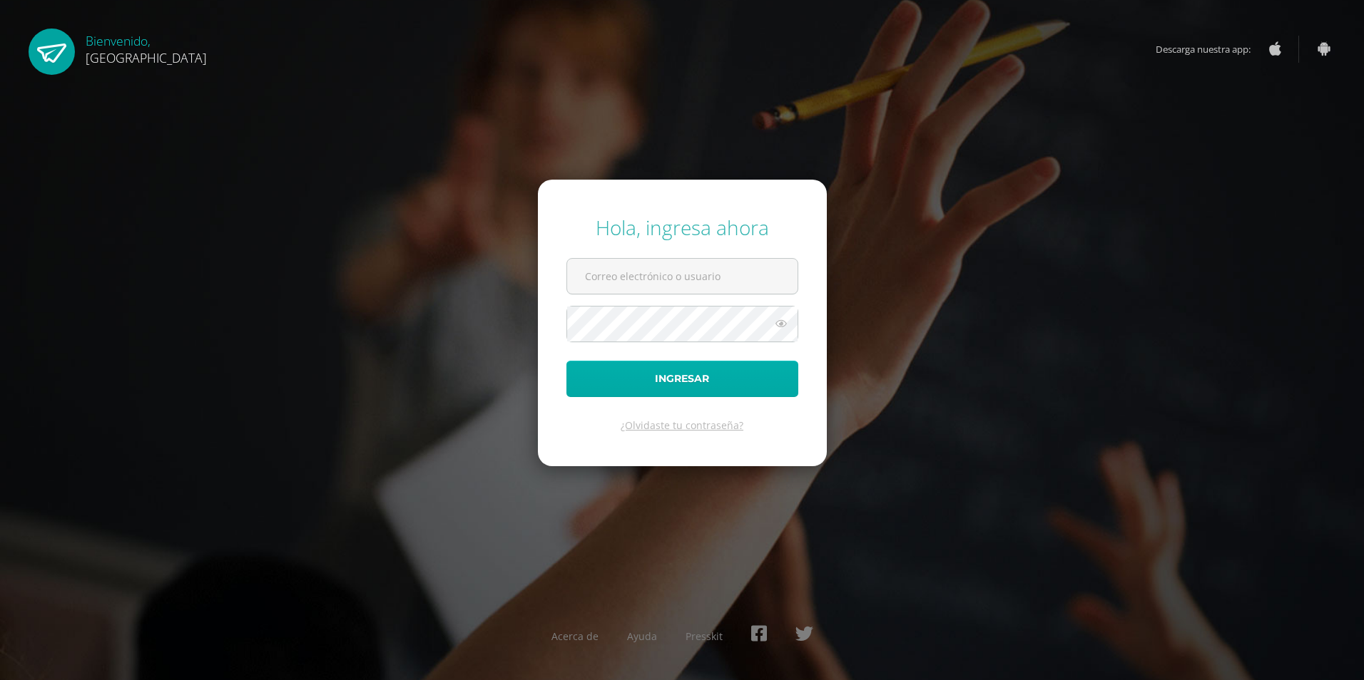
type input "2019126@colegiobelga.edu.gt"
click at [715, 374] on button "Ingresar" at bounding box center [682, 379] width 232 height 36
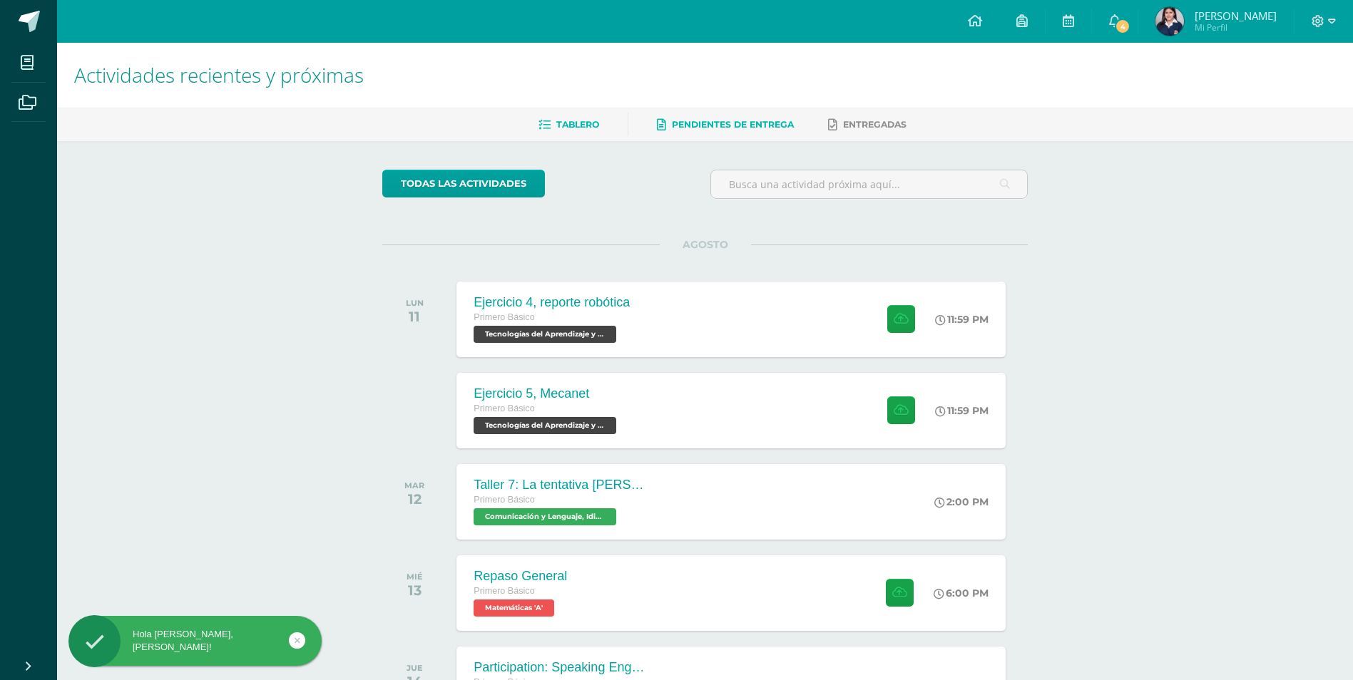
click at [726, 128] on span "Pendientes de entrega" at bounding box center [733, 124] width 122 height 11
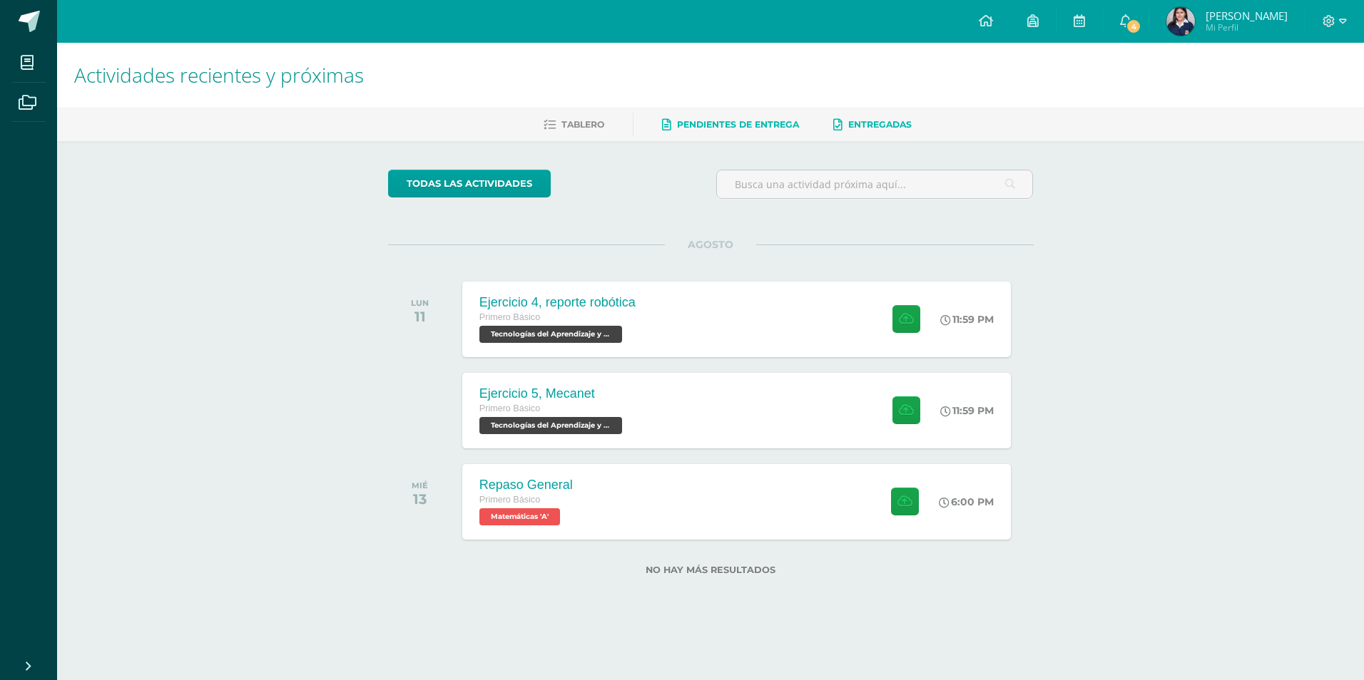
click at [882, 113] on link "Entregadas" at bounding box center [872, 124] width 78 height 23
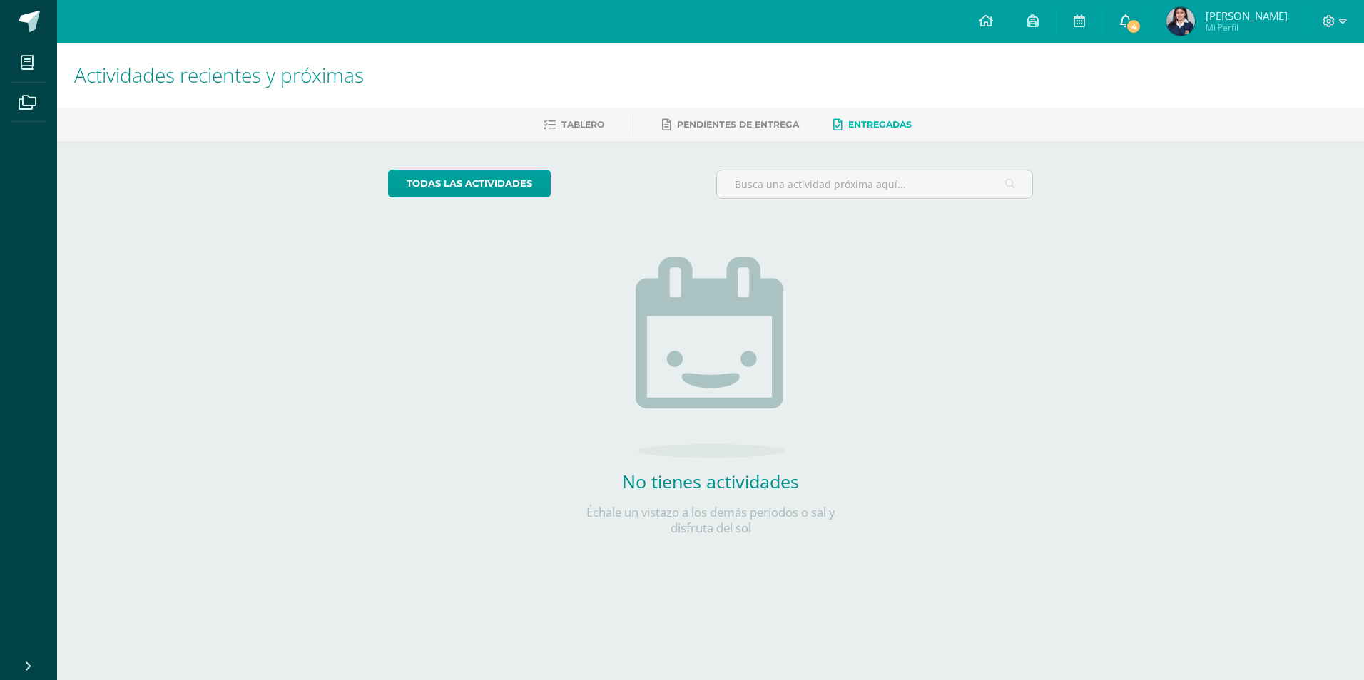
click at [1131, 20] on icon at bounding box center [1125, 20] width 11 height 13
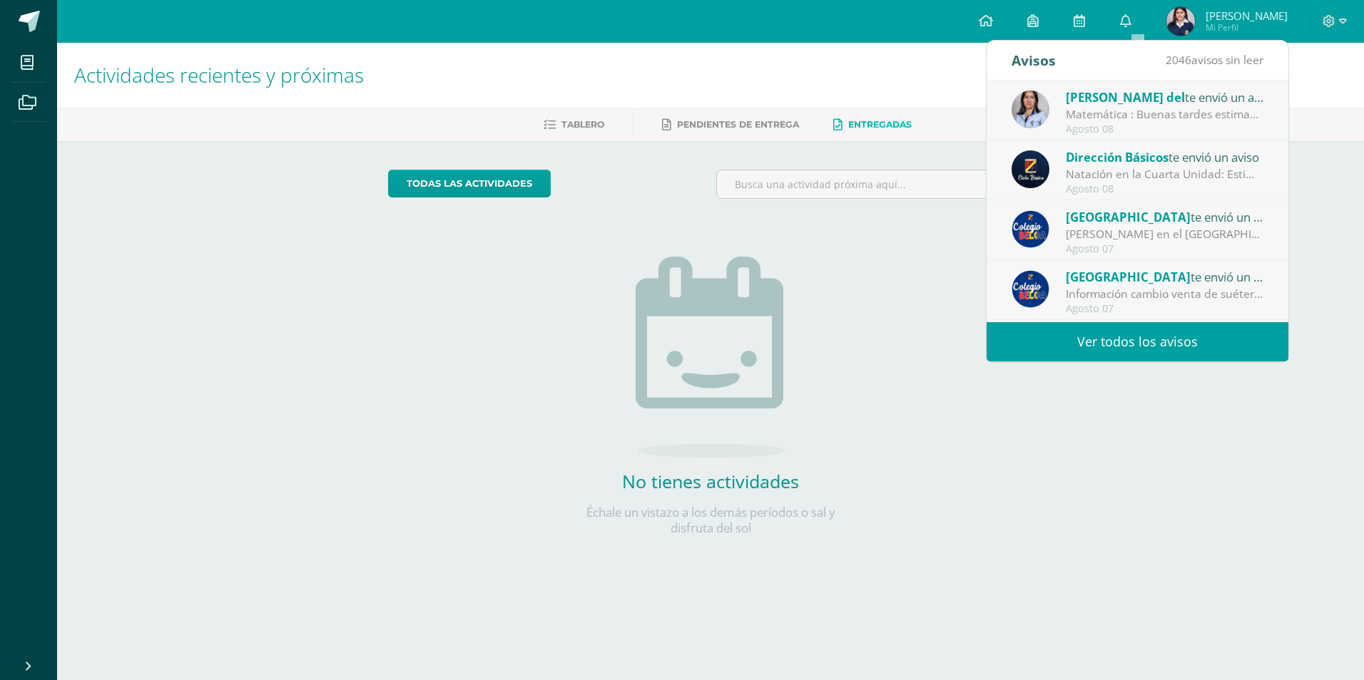
click at [1108, 115] on div "Matemática : Buenas tardes estimados Padres de familia, espero que estén muy bi…" at bounding box center [1165, 114] width 198 height 16
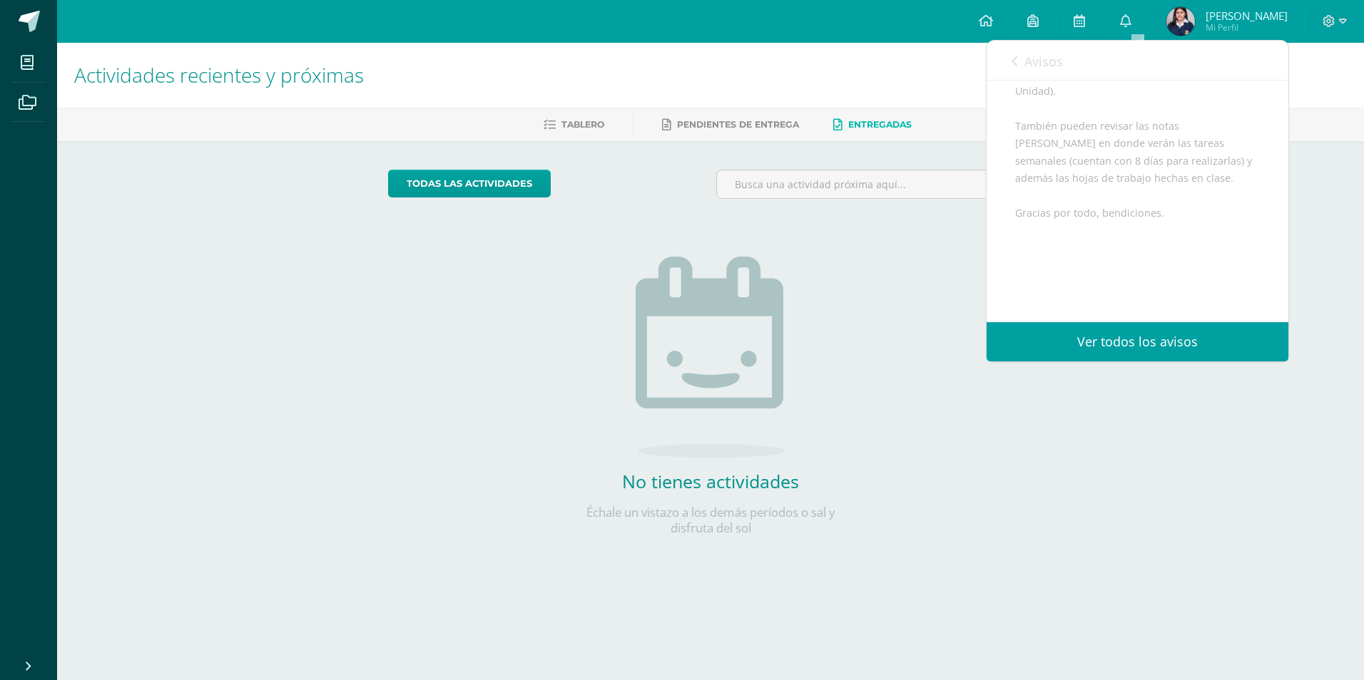
scroll to position [285, 0]
click at [1190, 30] on img at bounding box center [1180, 21] width 29 height 29
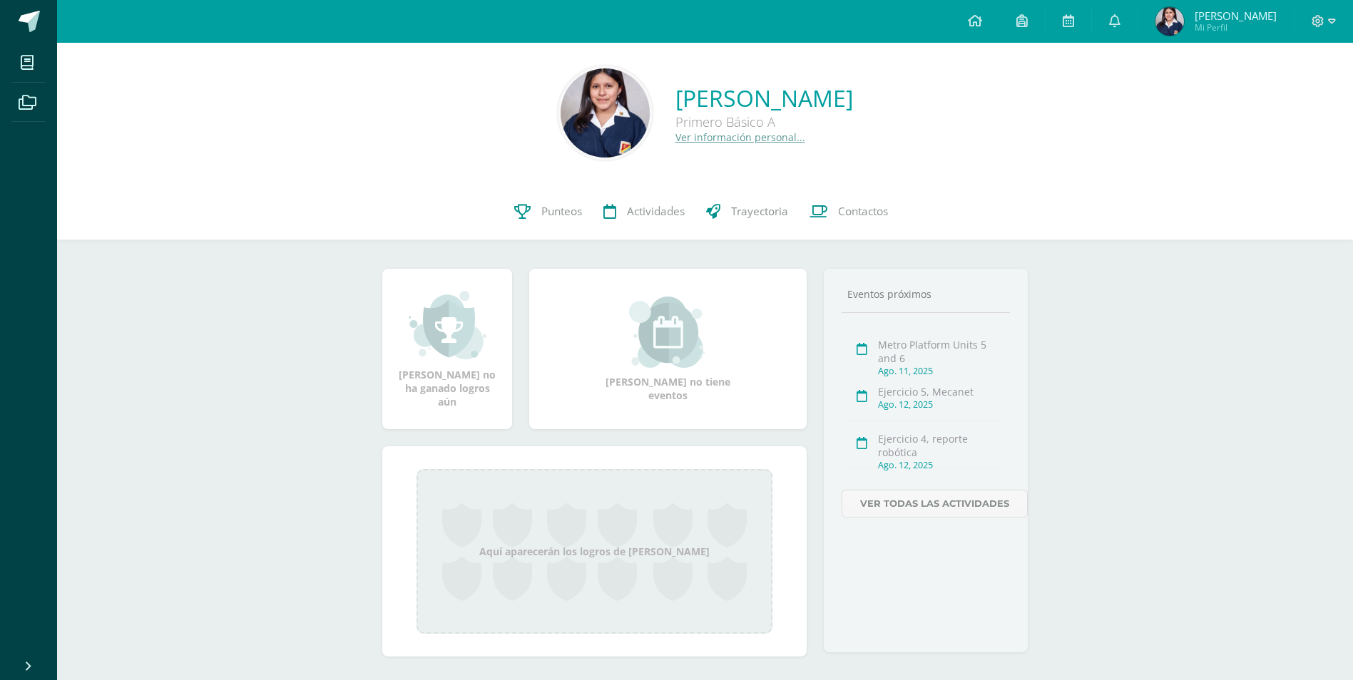
click at [1184, 11] on img at bounding box center [1169, 21] width 29 height 29
click at [568, 216] on span "Punteos" at bounding box center [561, 211] width 41 height 15
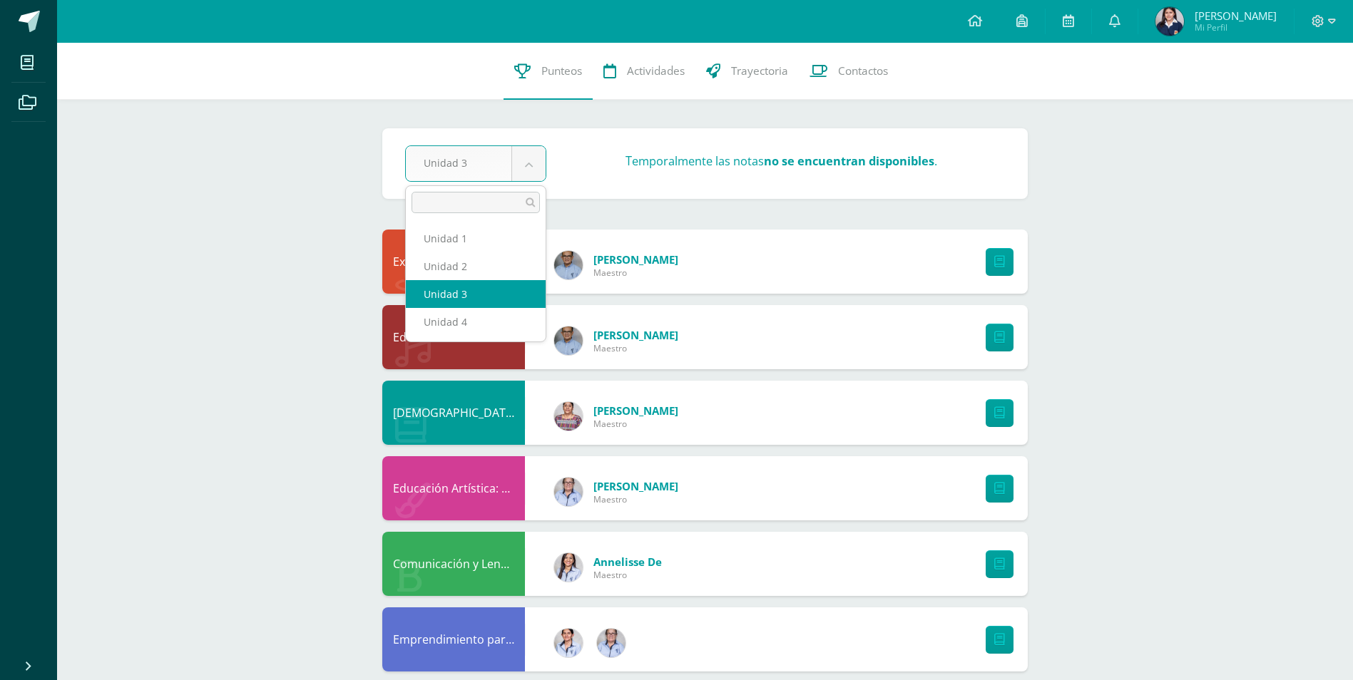
select select "Unidad 2"
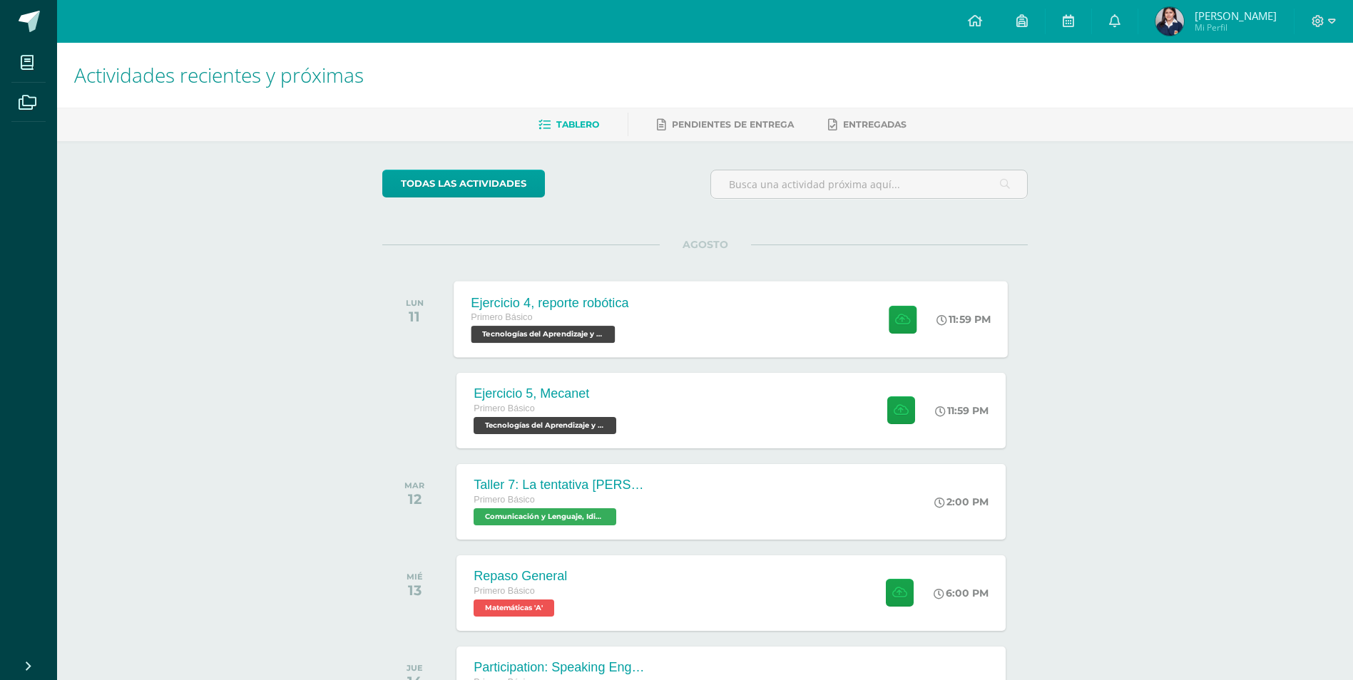
click at [832, 320] on div "Ejercicio 4, reporte robótica Primero Básico Tecnologías del Aprendizaje y la C…" at bounding box center [731, 319] width 554 height 76
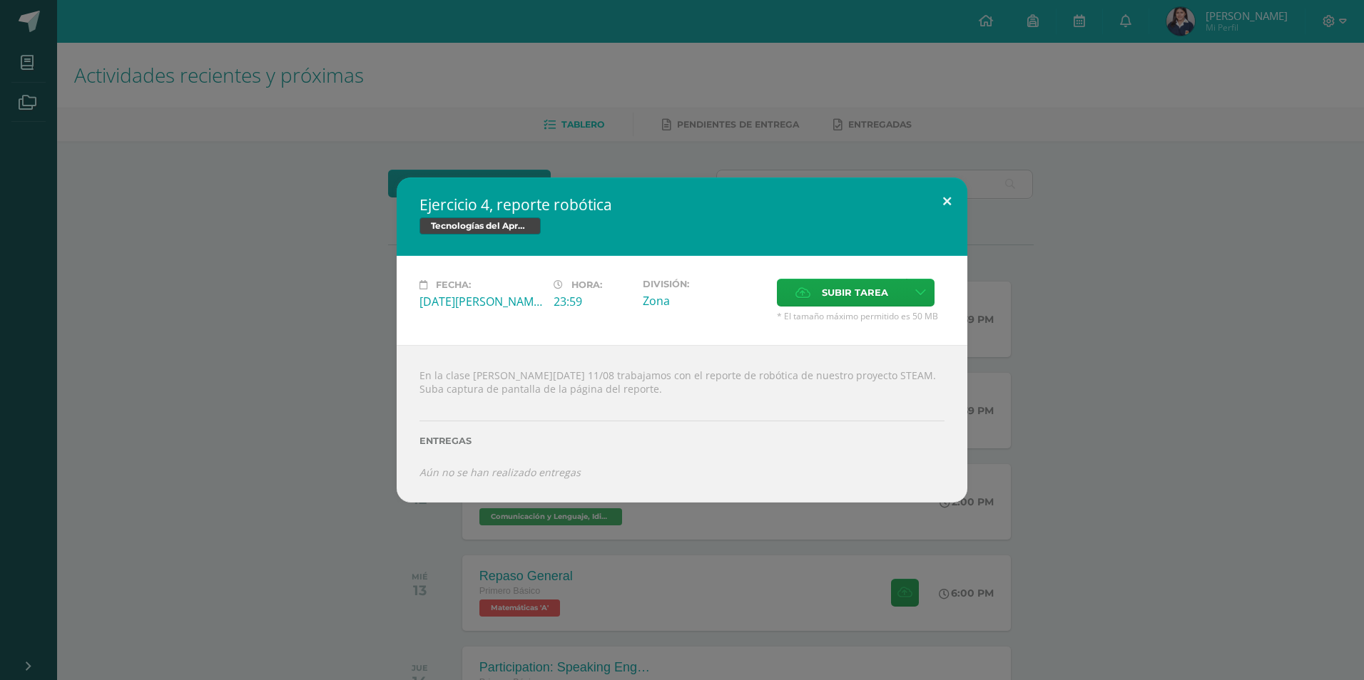
click at [944, 207] on button at bounding box center [946, 202] width 41 height 48
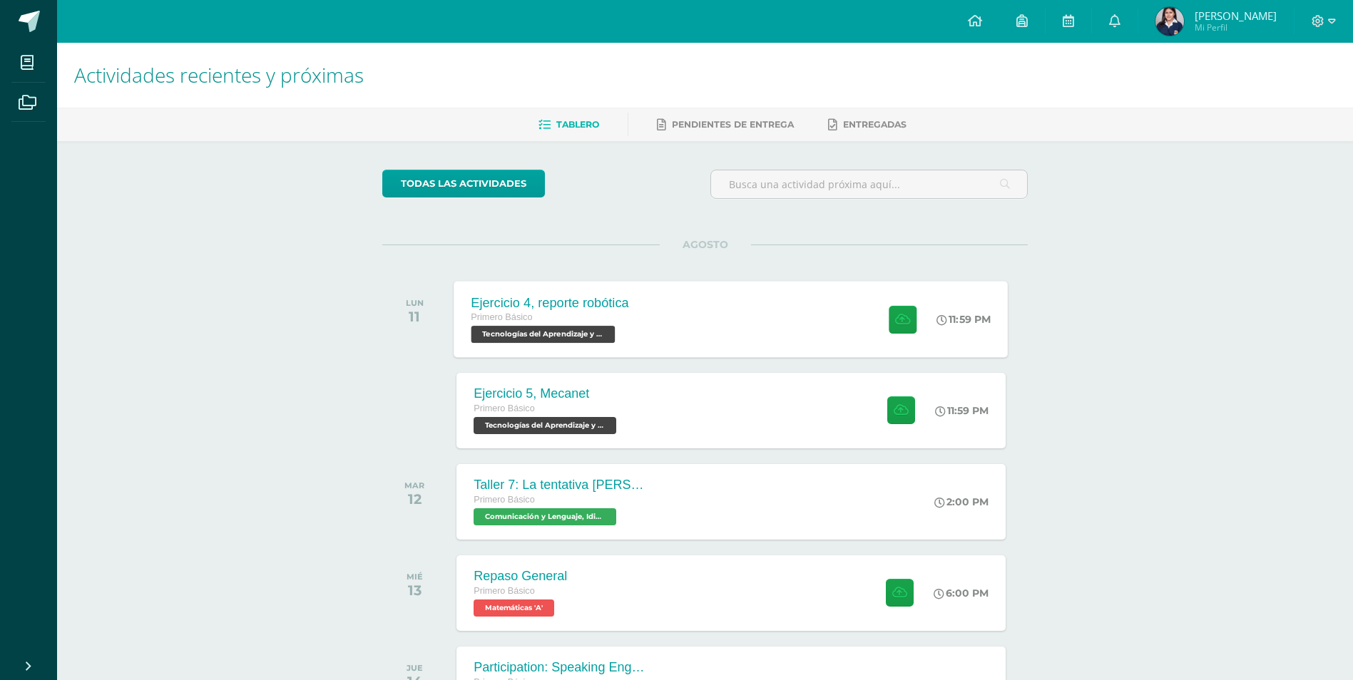
click at [838, 337] on div "Ejercicio 4, reporte robótica Primero Básico Tecnologías del Aprendizaje y la C…" at bounding box center [731, 319] width 554 height 76
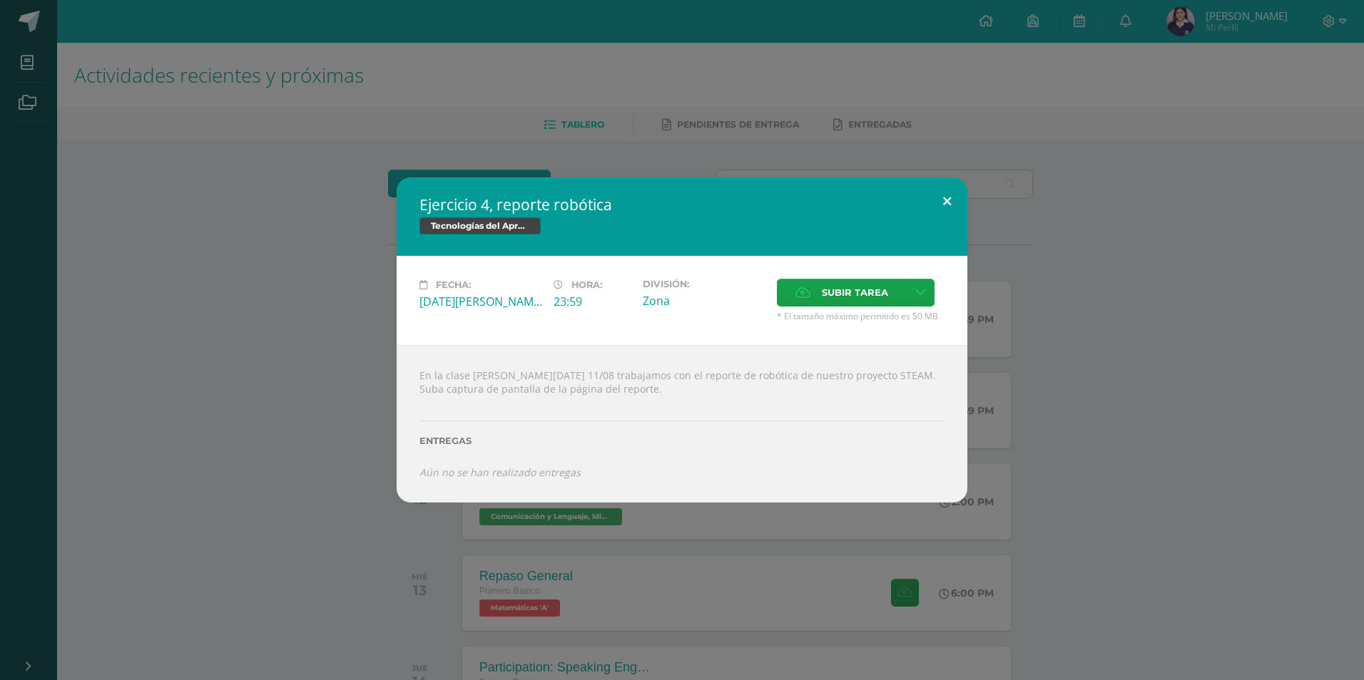
click at [956, 203] on button at bounding box center [946, 202] width 41 height 48
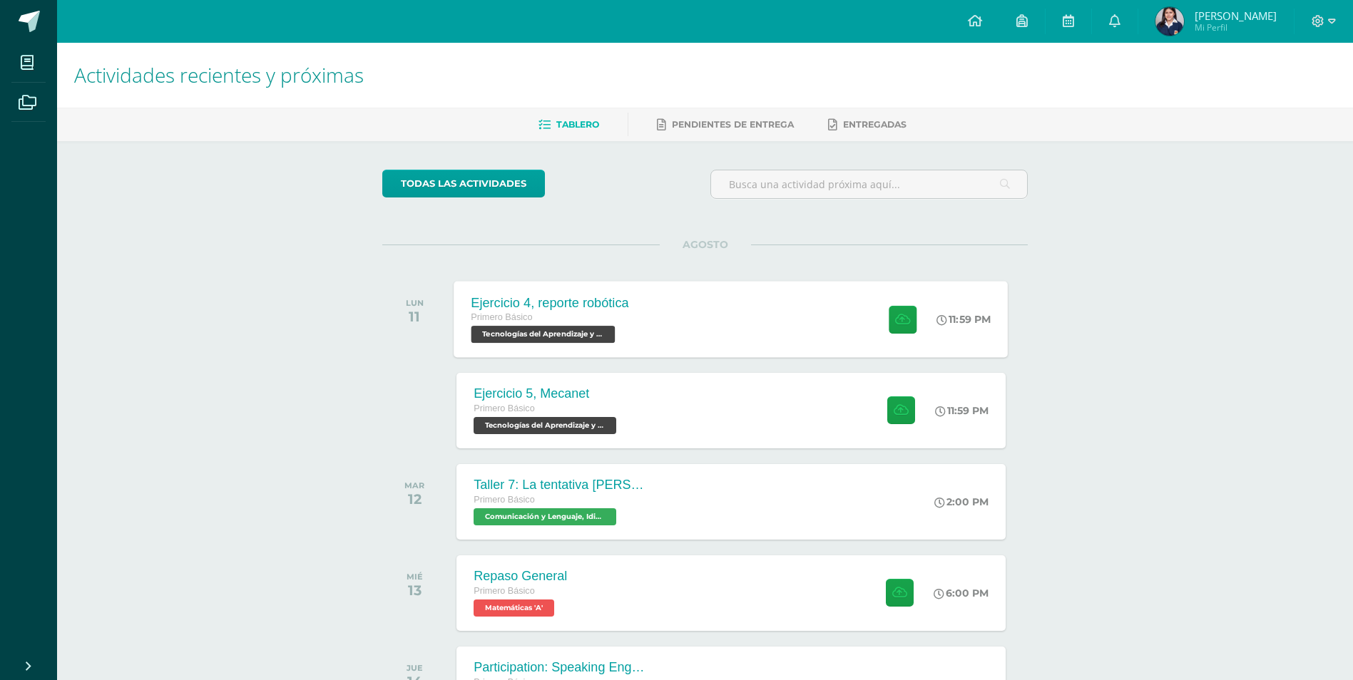
click at [828, 317] on div "Ejercicio 4, reporte robótica Primero Básico Tecnologías del Aprendizaje y la C…" at bounding box center [731, 319] width 554 height 76
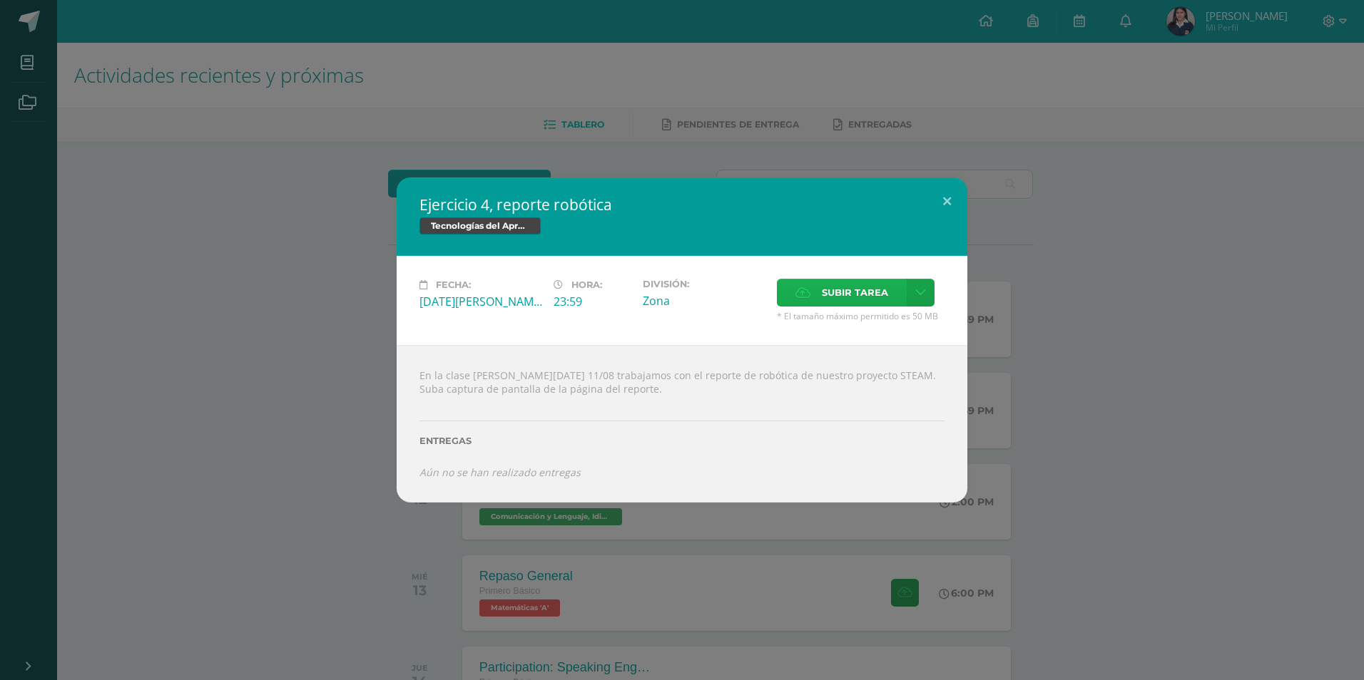
click at [853, 294] on span "Subir tarea" at bounding box center [855, 293] width 66 height 26
click at [0, 0] on input "Subir tarea" at bounding box center [0, 0] width 0 height 0
click at [859, 285] on span "Subir tarea" at bounding box center [855, 293] width 66 height 26
click at [0, 0] on input "Subir tarea" at bounding box center [0, 0] width 0 height 0
click at [830, 287] on span "Subir tarea" at bounding box center [855, 293] width 66 height 26
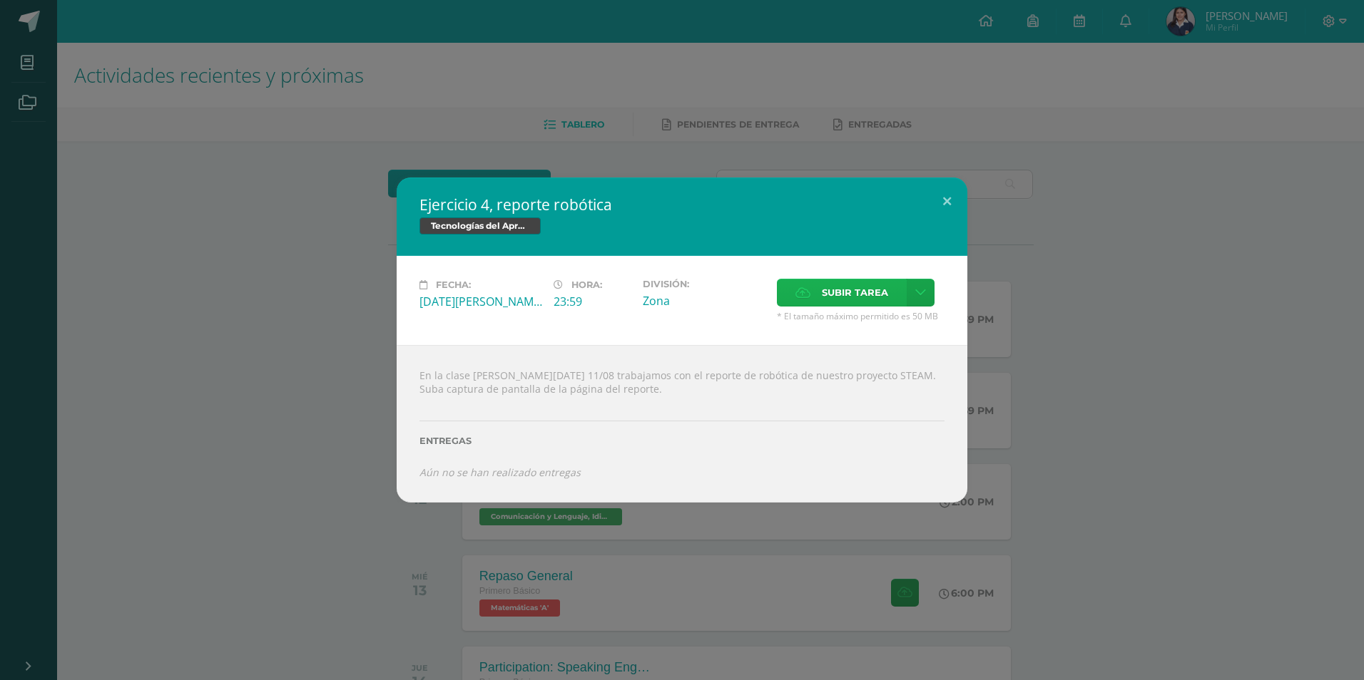
click at [0, 0] on input "Subir tarea" at bounding box center [0, 0] width 0 height 0
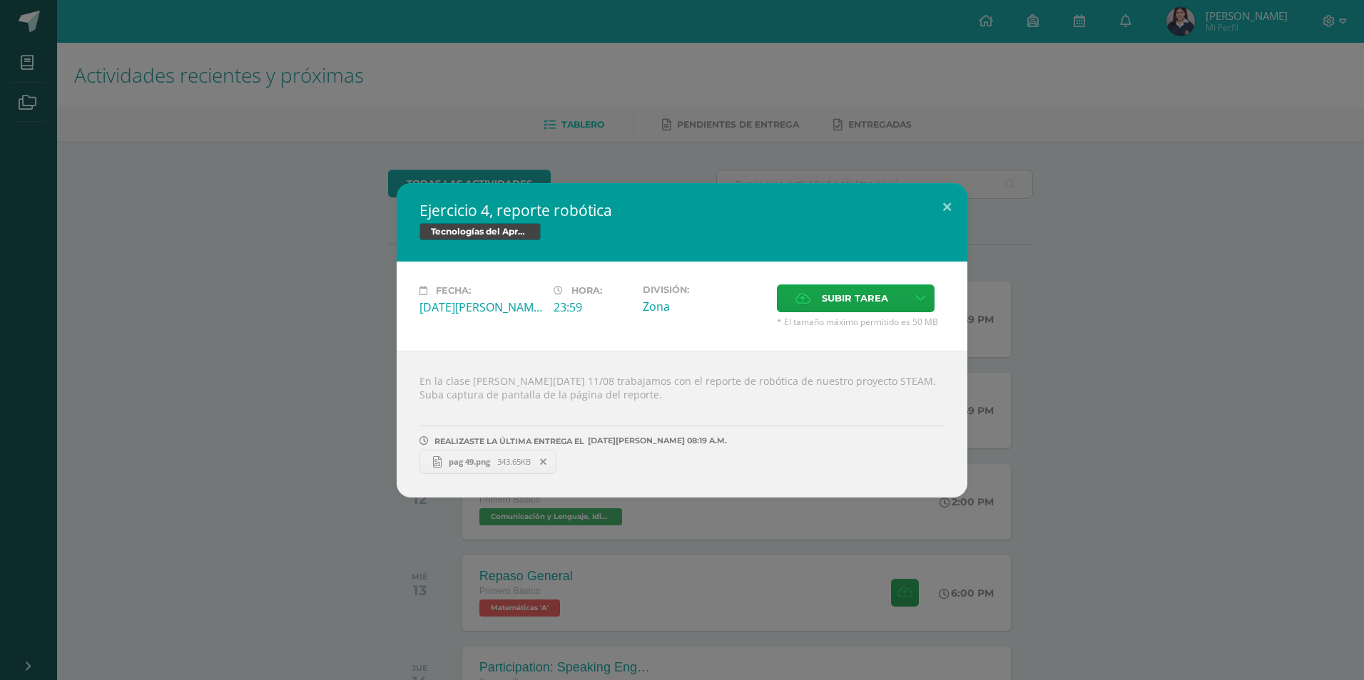
click at [1105, 324] on div "Ejercicio 4, reporte robótica Tecnologías del Aprendizaje y la Comunicación Fec…" at bounding box center [682, 340] width 1352 height 315
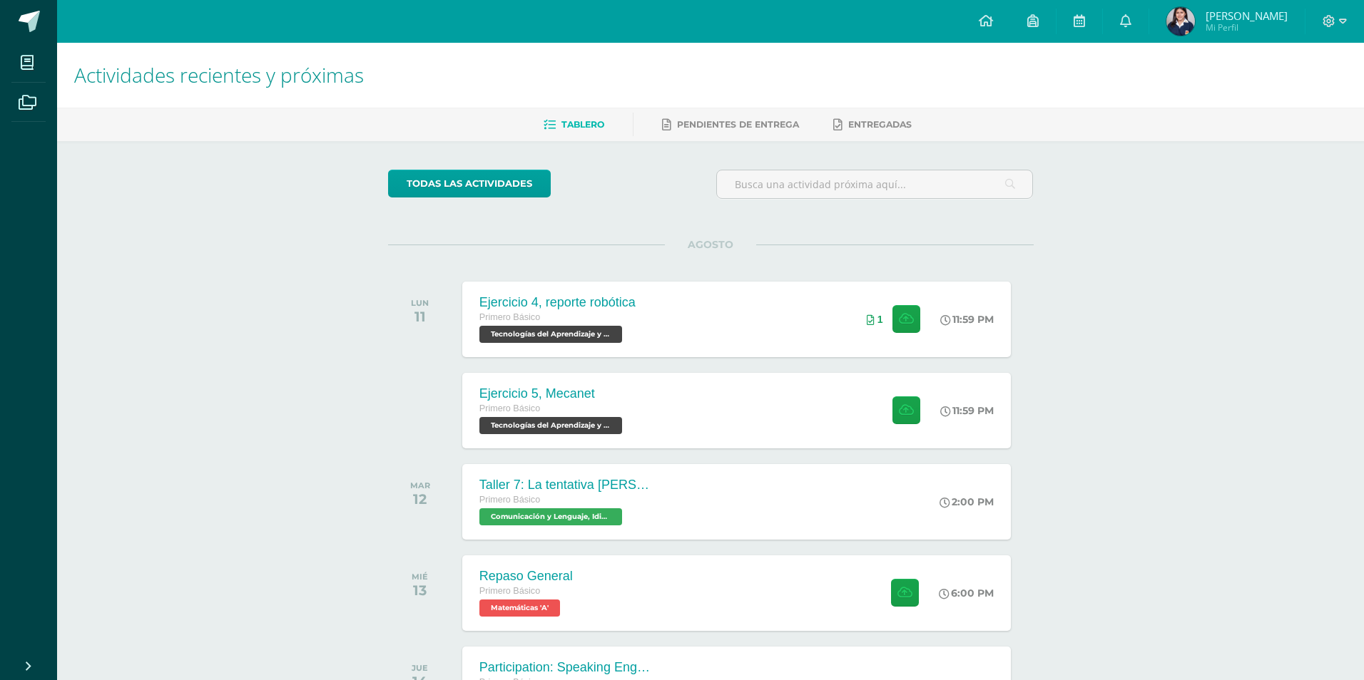
click at [712, 389] on div "Ejercicio 5, Mecanet Primero Básico Tecnologías del Aprendizaje y la Comunicaci…" at bounding box center [736, 411] width 548 height 76
